Goal: Information Seeking & Learning: Learn about a topic

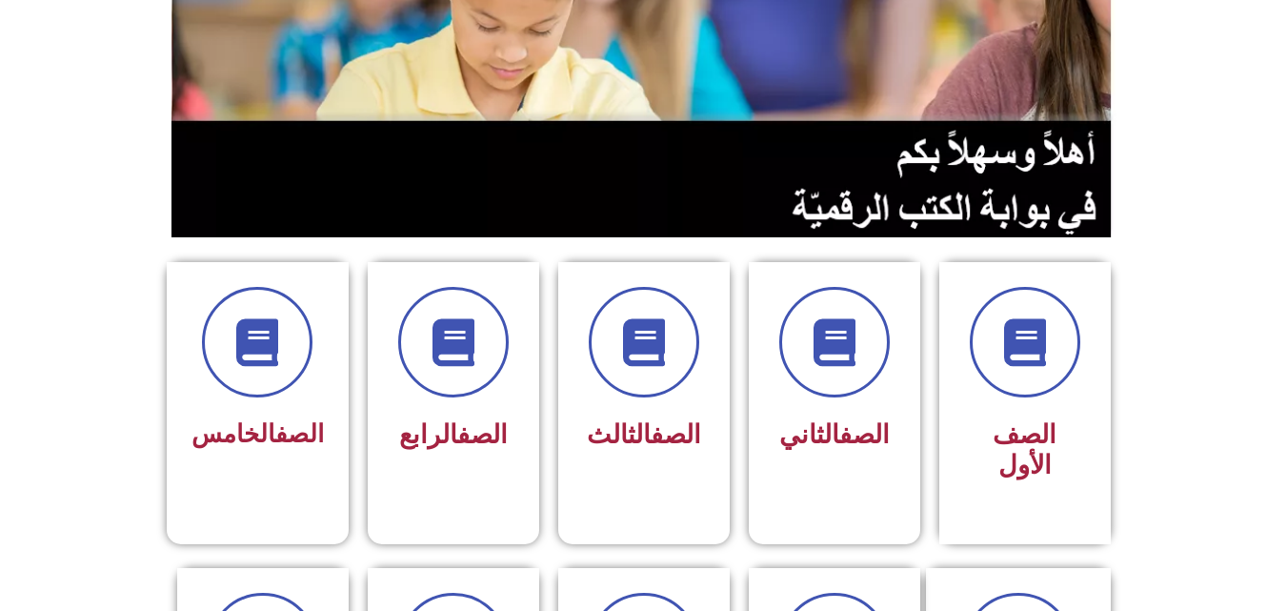
scroll to position [355, 0]
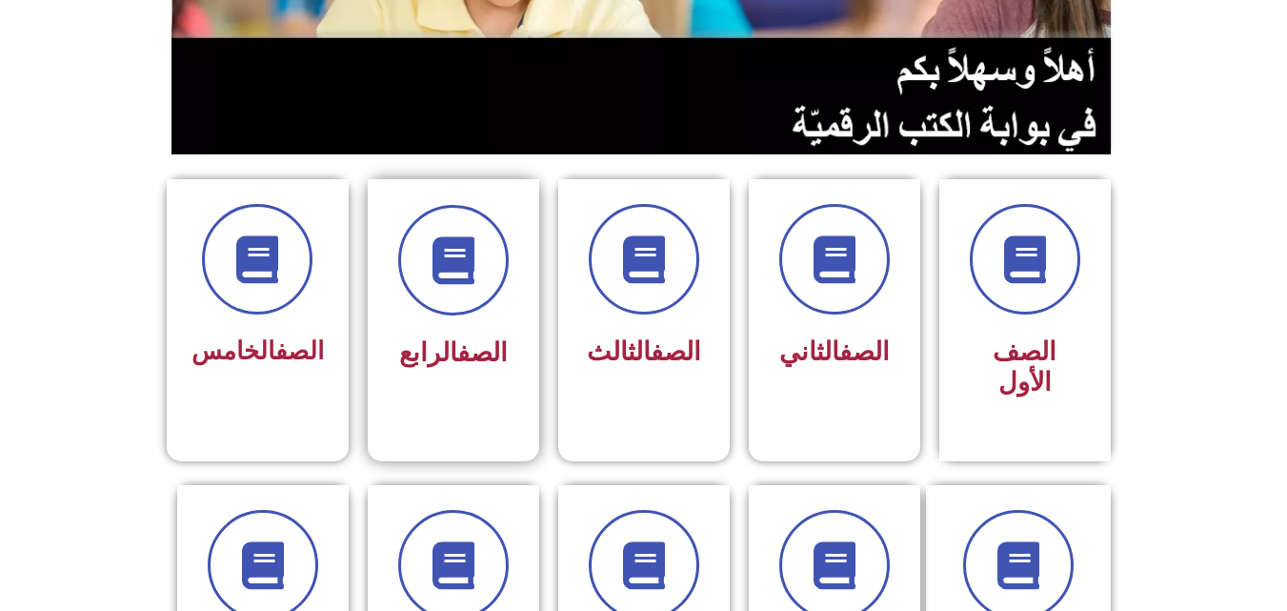
click at [442, 324] on div "الصف الرابع" at bounding box center [454, 291] width 120 height 172
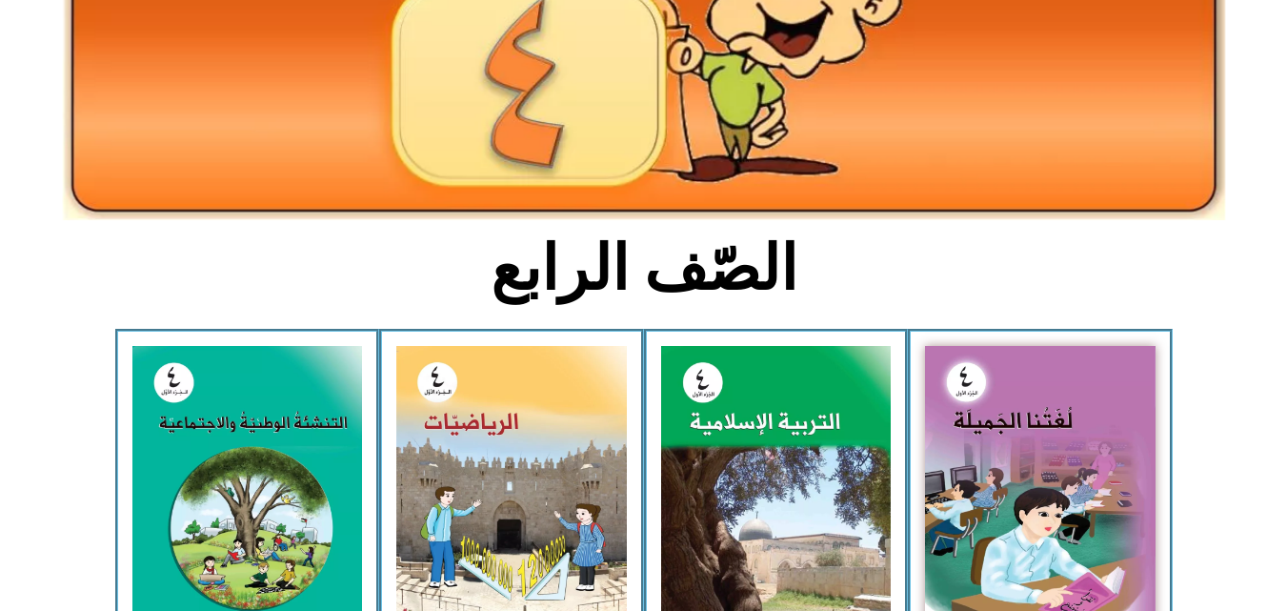
scroll to position [348, 0]
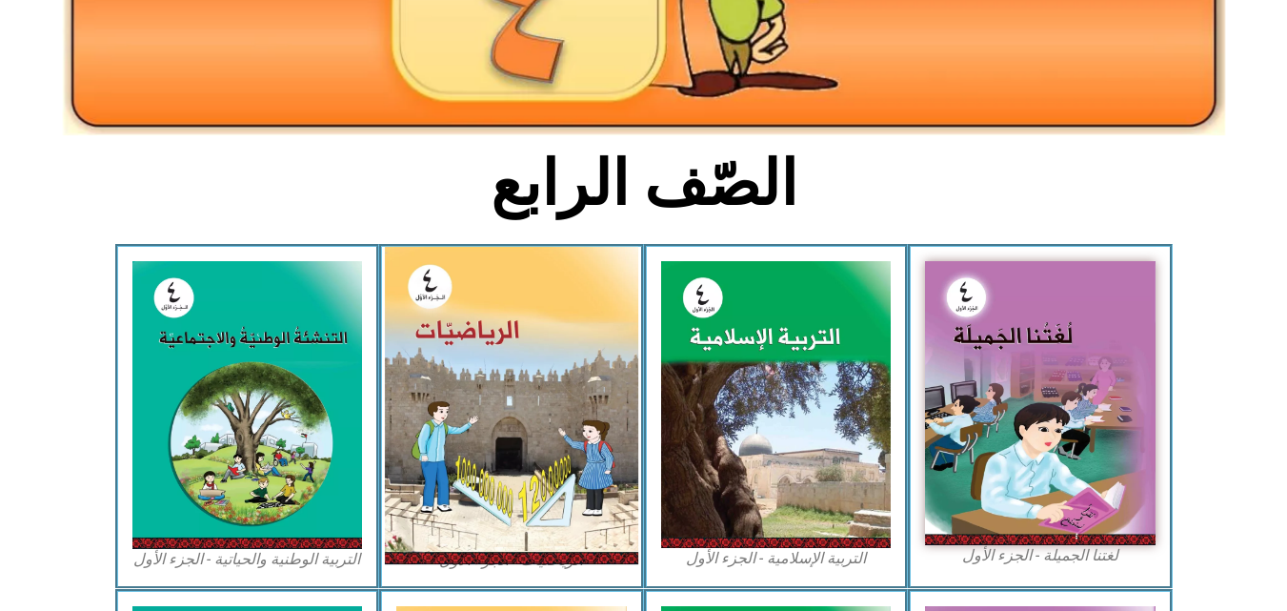
click at [561, 359] on img at bounding box center [511, 405] width 253 height 317
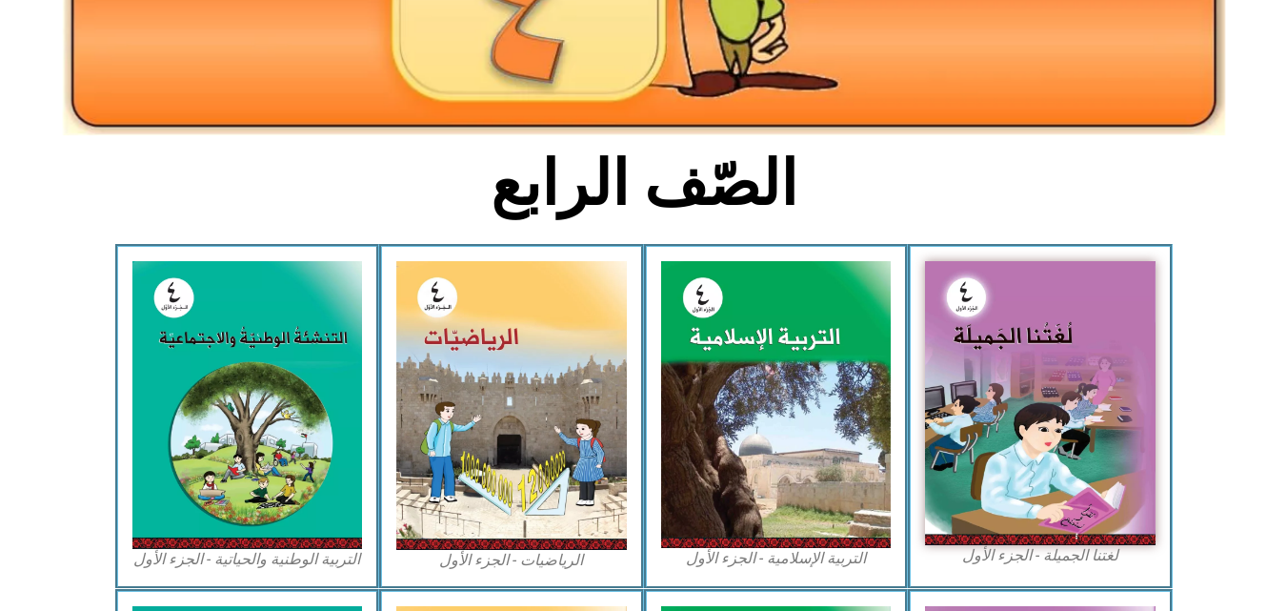
scroll to position [598, 0]
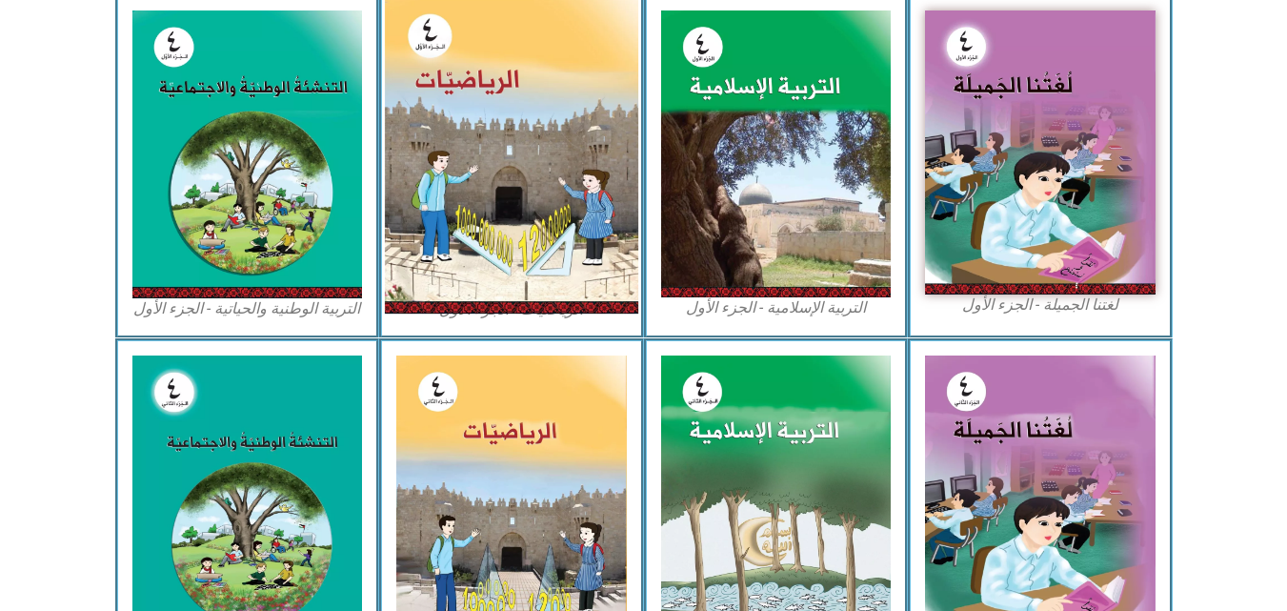
click at [534, 250] on img at bounding box center [511, 154] width 253 height 317
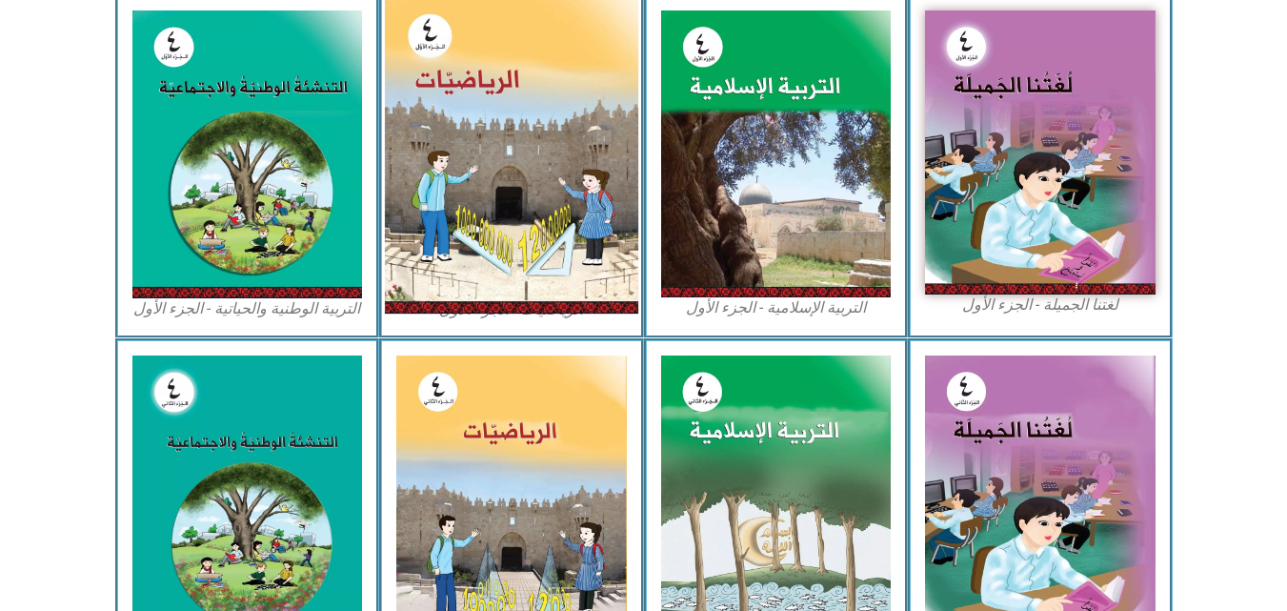
click at [534, 250] on img at bounding box center [511, 154] width 253 height 317
click at [535, 258] on img at bounding box center [511, 154] width 253 height 317
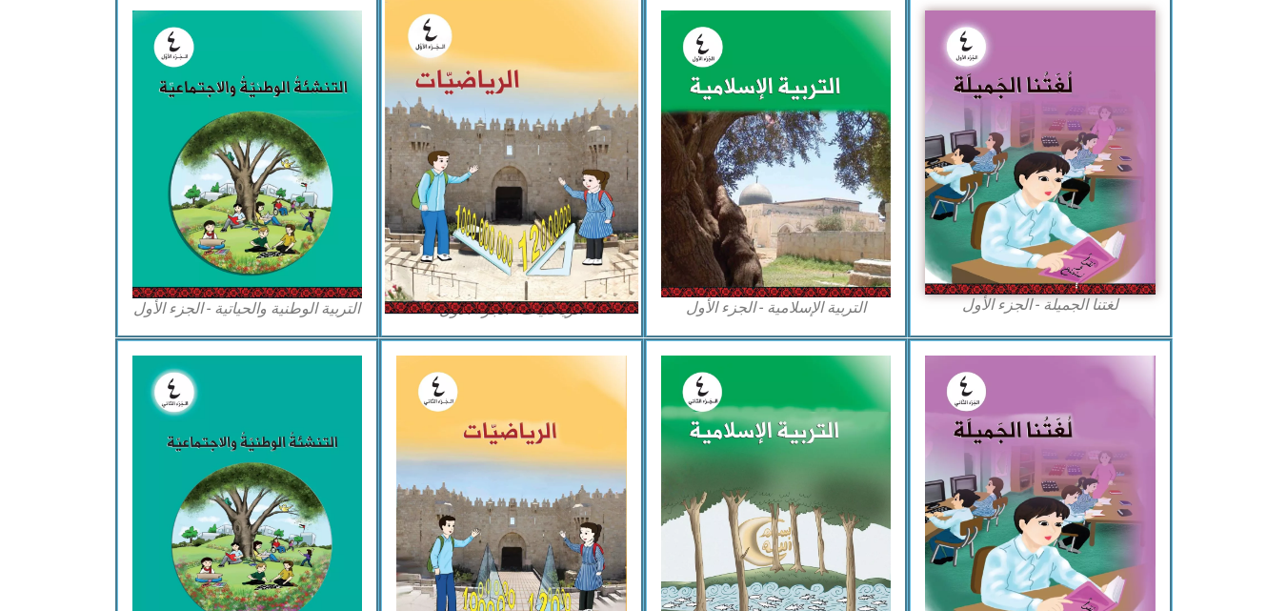
click at [535, 258] on img at bounding box center [511, 154] width 253 height 317
click at [481, 223] on img at bounding box center [511, 154] width 253 height 317
click at [489, 146] on img at bounding box center [511, 154] width 253 height 317
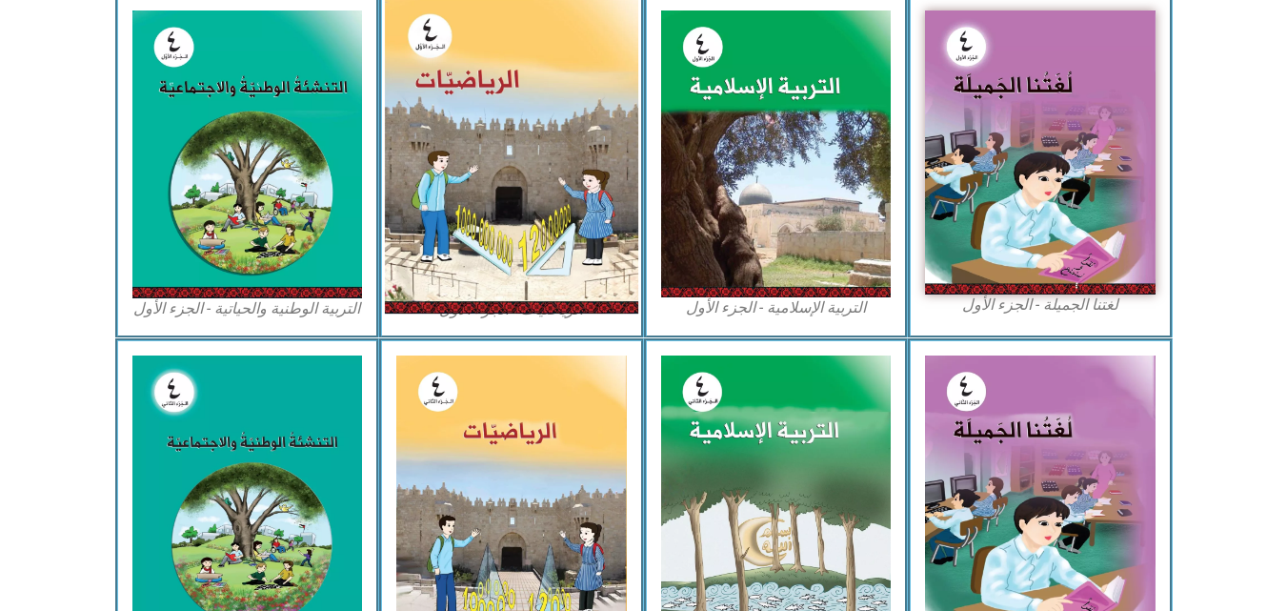
click at [489, 146] on img at bounding box center [511, 154] width 253 height 317
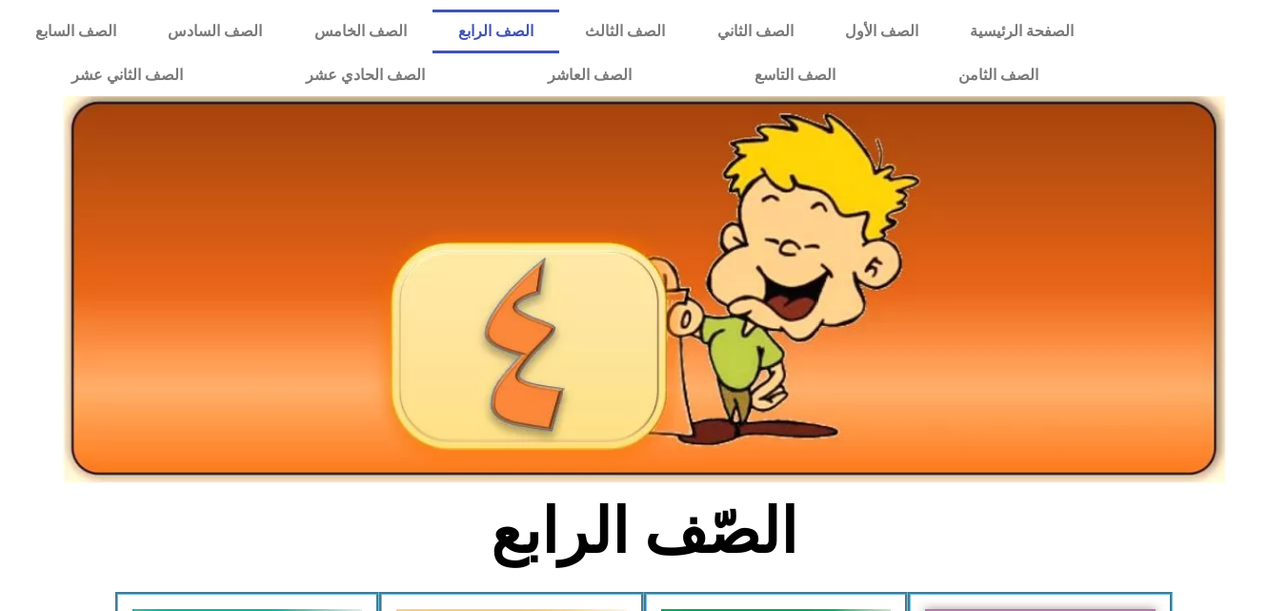
scroll to position [401, 0]
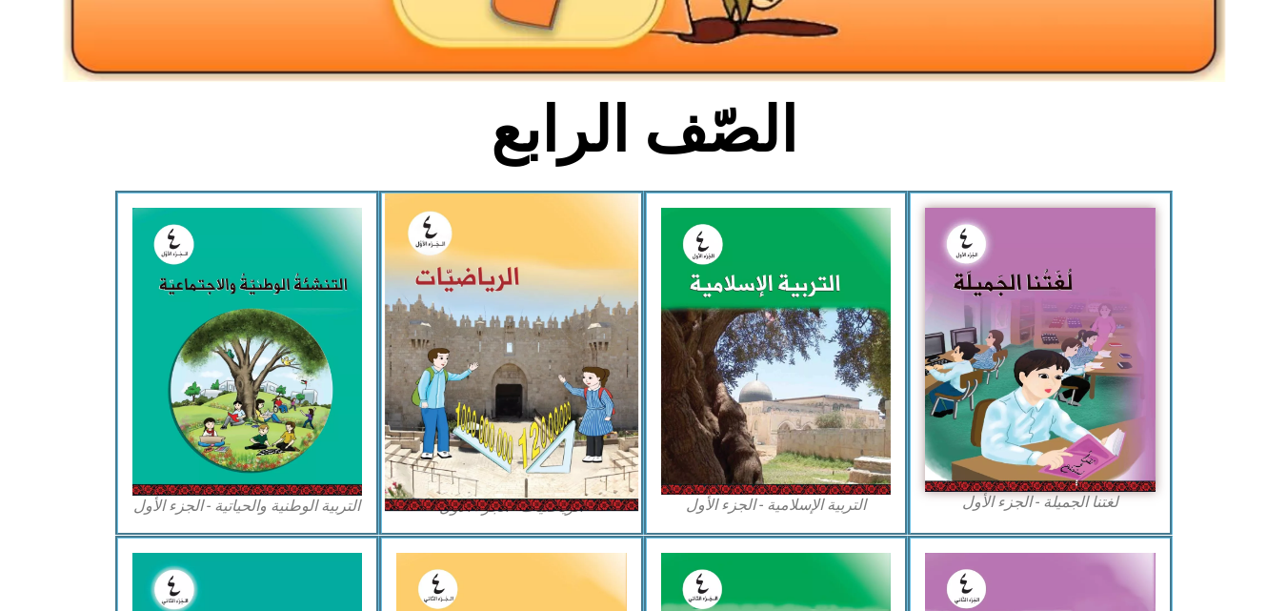
click at [561, 493] on img at bounding box center [511, 351] width 253 height 317
click at [550, 491] on img at bounding box center [511, 351] width 253 height 317
click at [544, 488] on img at bounding box center [511, 351] width 253 height 317
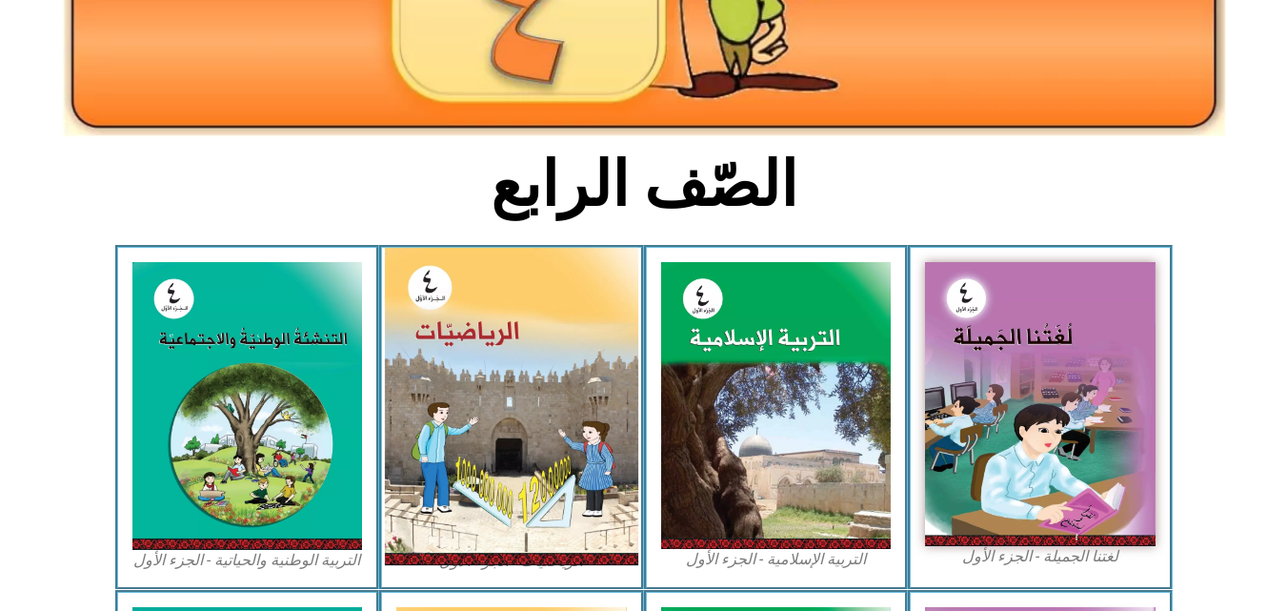
scroll to position [346, 0]
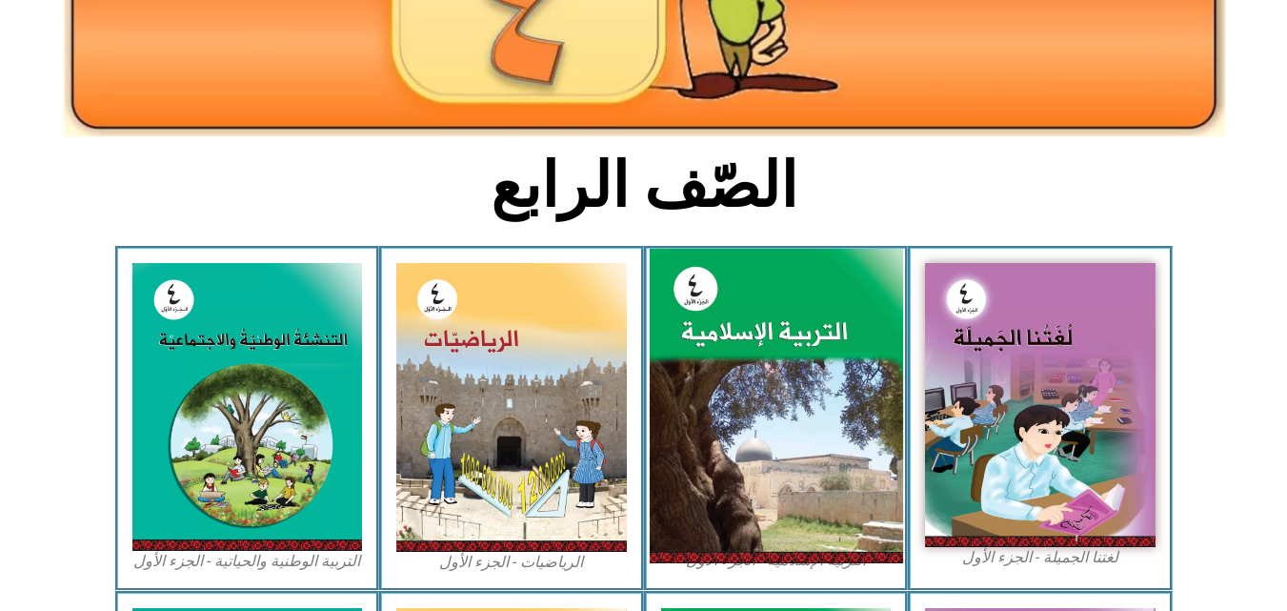
click at [740, 507] on img at bounding box center [775, 406] width 253 height 315
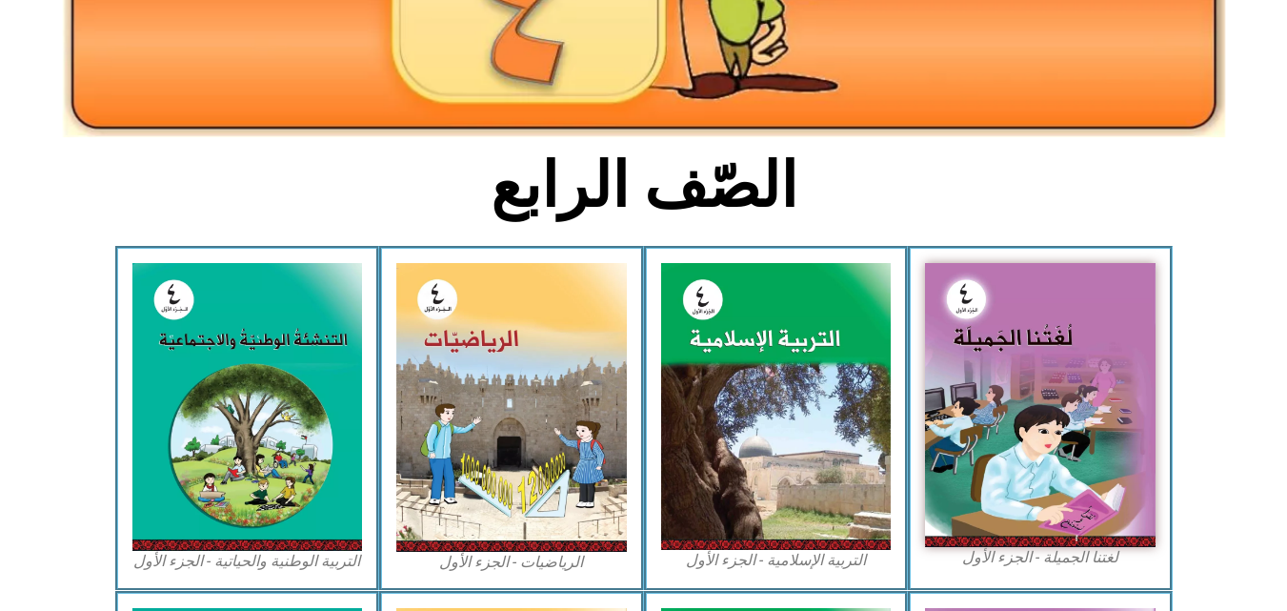
click at [504, 564] on figcaption "الرياضيات - الجزء الأول​" at bounding box center [511, 562] width 231 height 21
click at [503, 566] on figcaption "الرياضيات - الجزء الأول​" at bounding box center [511, 562] width 231 height 21
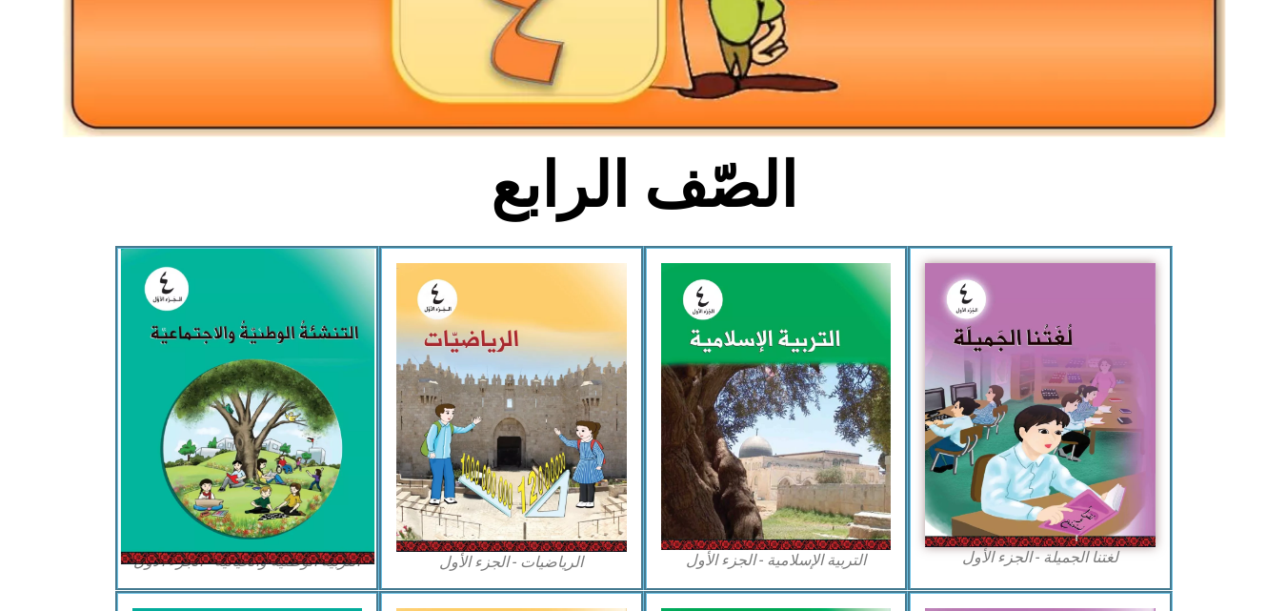
click at [356, 401] on img at bounding box center [246, 406] width 253 height 315
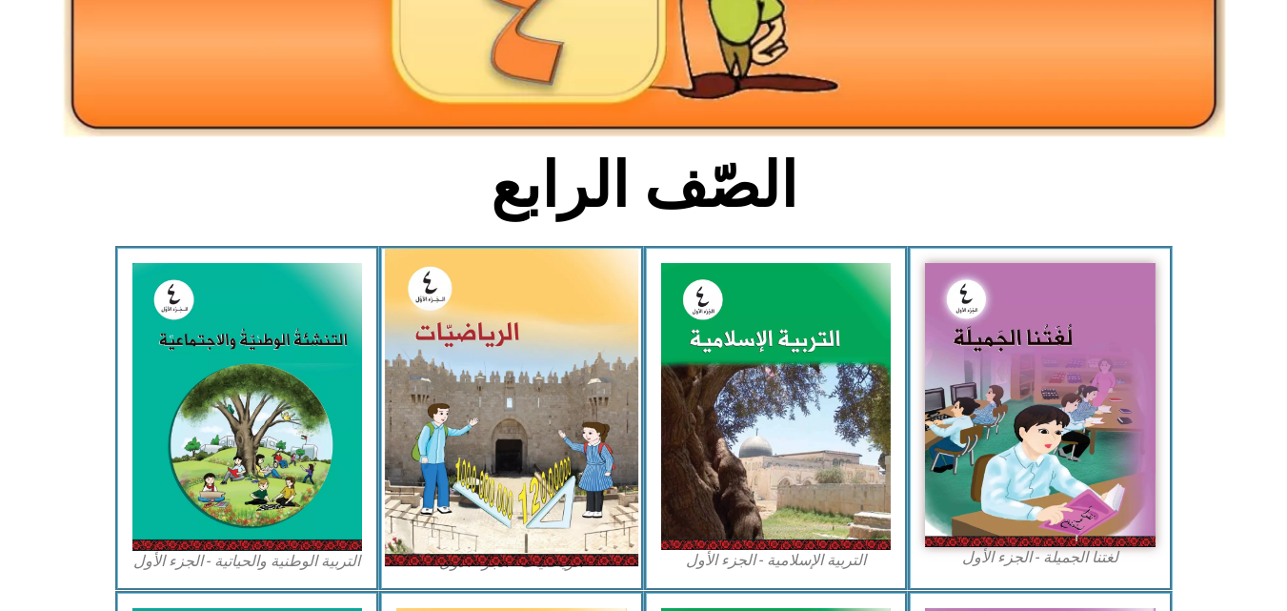
click at [522, 433] on img at bounding box center [511, 407] width 253 height 317
drag, startPoint x: 522, startPoint y: 433, endPoint x: 413, endPoint y: 525, distance: 143.3
click at [413, 525] on img at bounding box center [511, 407] width 253 height 317
click at [515, 455] on img at bounding box center [511, 407] width 253 height 317
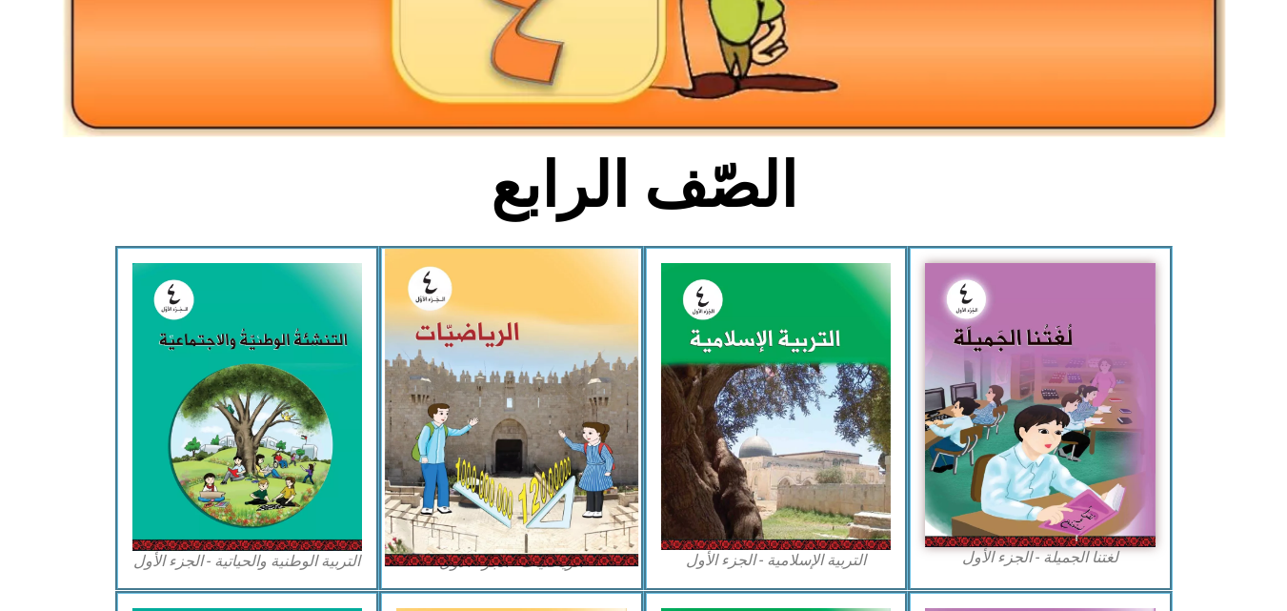
click at [515, 455] on img at bounding box center [511, 407] width 253 height 317
click at [512, 453] on img at bounding box center [511, 407] width 253 height 317
click at [442, 544] on img at bounding box center [511, 407] width 253 height 317
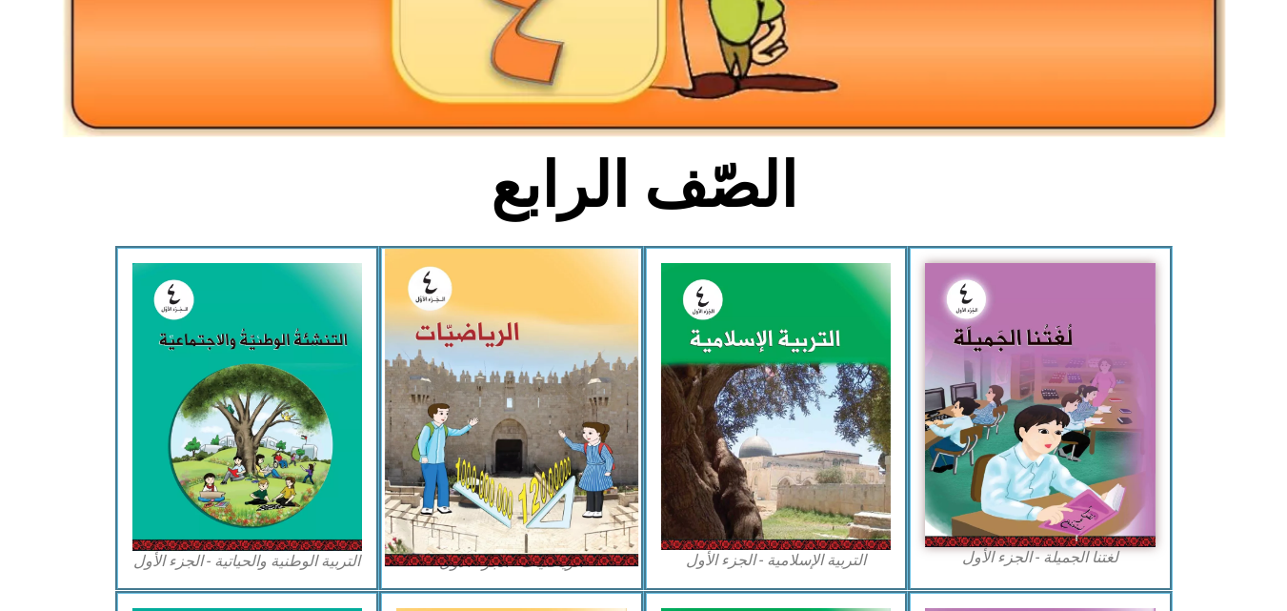
click at [482, 359] on img at bounding box center [511, 407] width 253 height 317
